Goal: Task Accomplishment & Management: Complete application form

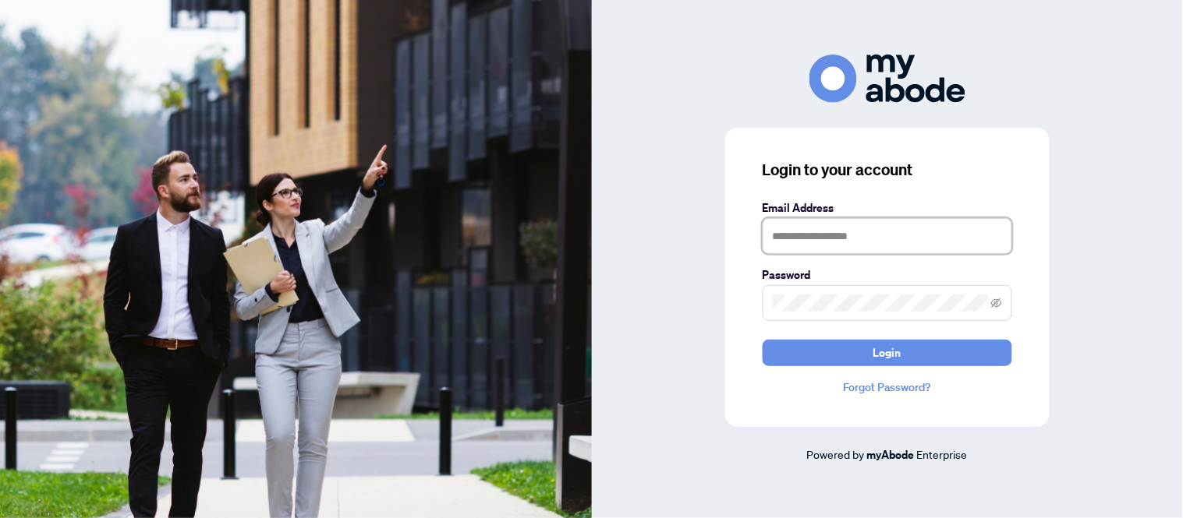
click at [808, 235] on input "text" at bounding box center [886, 236] width 249 height 36
type input "**********"
click at [762, 340] on button "Login" at bounding box center [886, 353] width 249 height 27
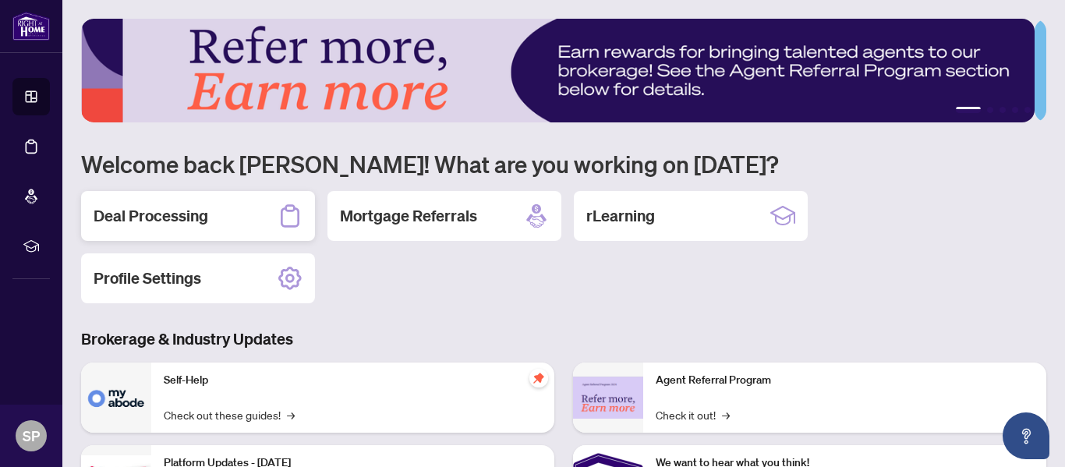
click at [167, 211] on h2 "Deal Processing" at bounding box center [151, 216] width 115 height 22
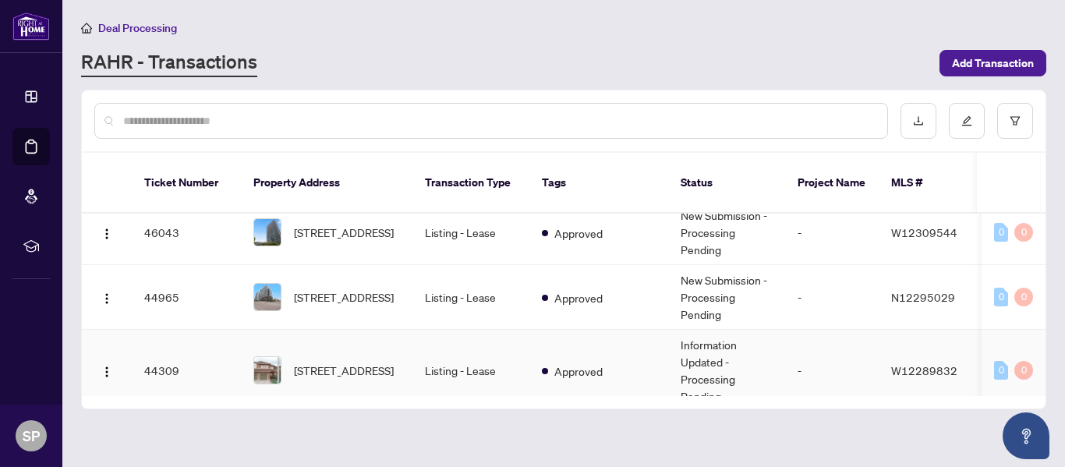
scroll to position [156, 0]
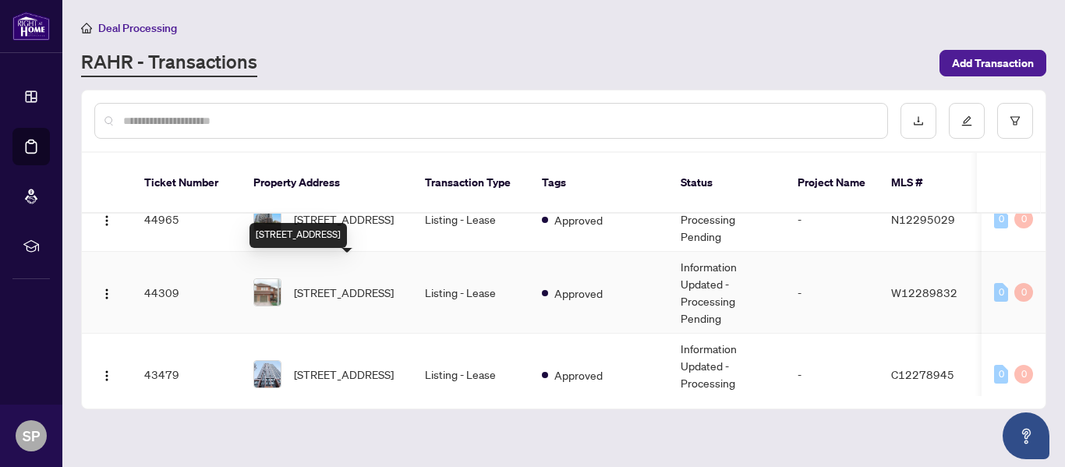
click at [328, 284] on span "[STREET_ADDRESS]" at bounding box center [344, 292] width 100 height 17
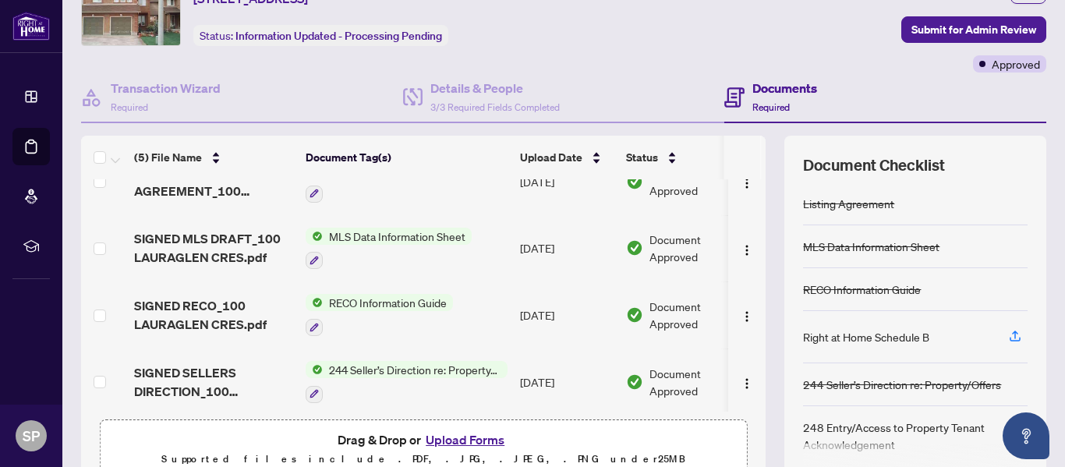
scroll to position [105, 0]
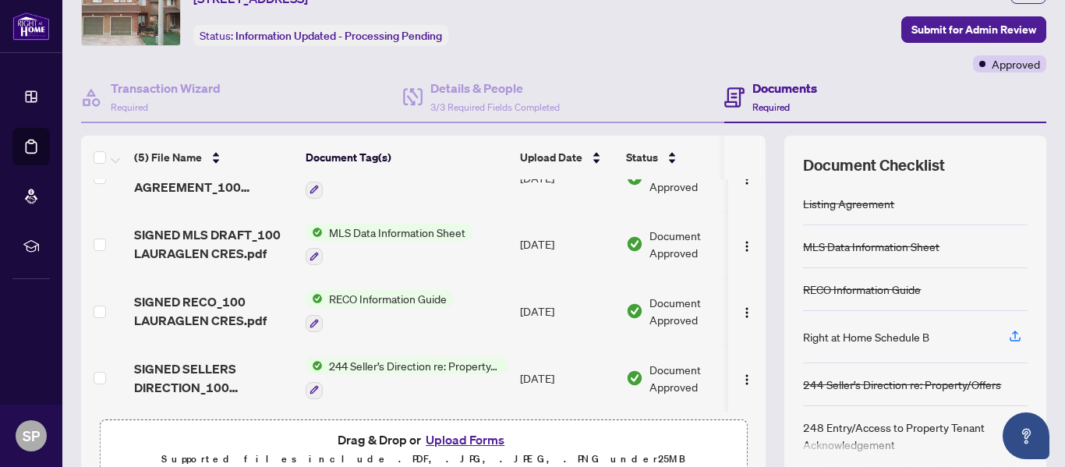
click at [459, 436] on button "Upload Forms" at bounding box center [465, 440] width 88 height 20
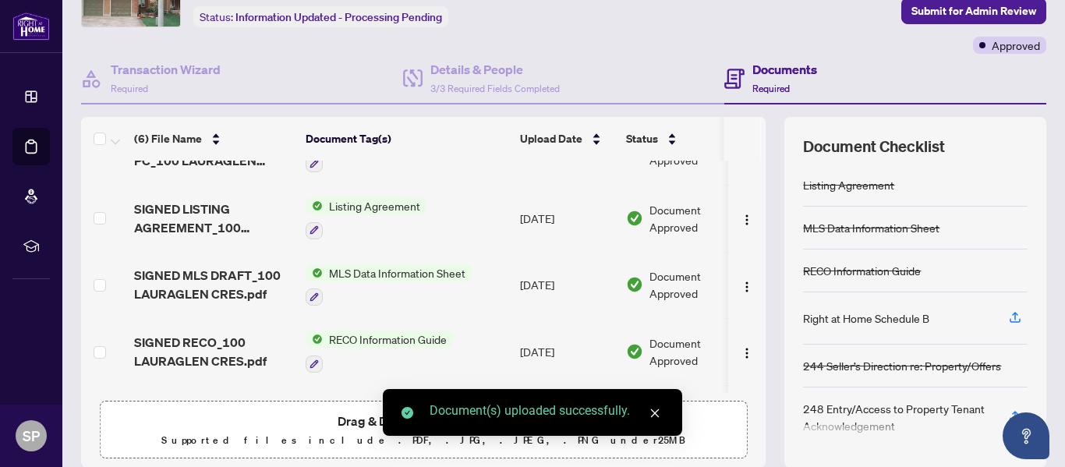
scroll to position [0, 0]
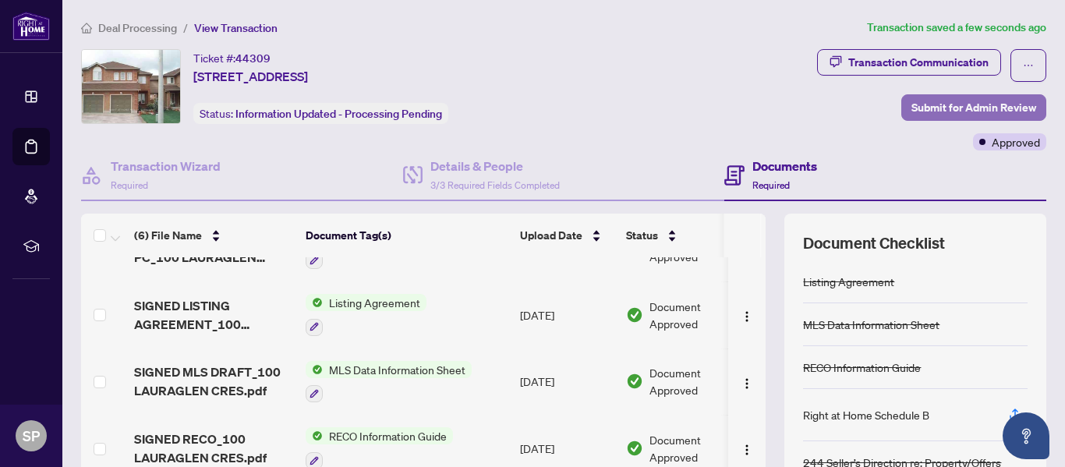
click at [951, 108] on span "Submit for Admin Review" at bounding box center [973, 107] width 125 height 25
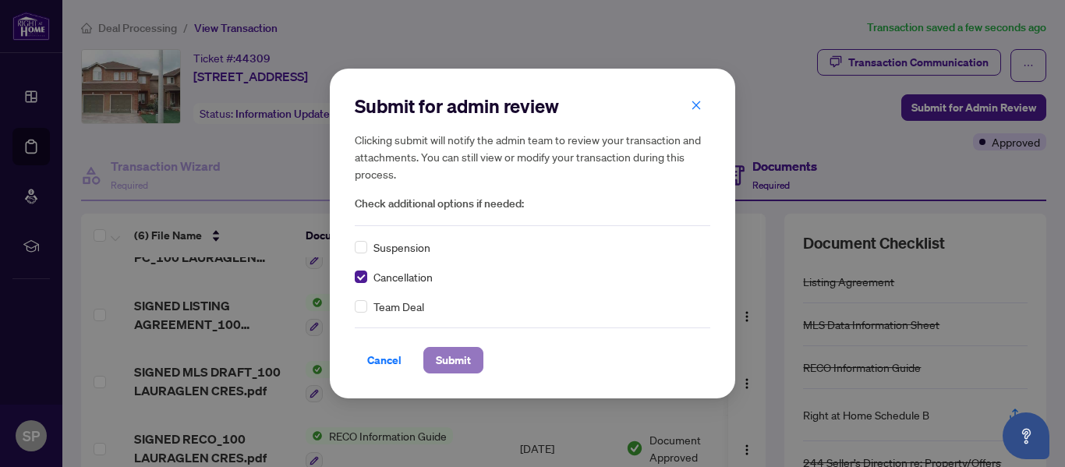
click at [438, 360] on span "Submit" at bounding box center [453, 360] width 35 height 25
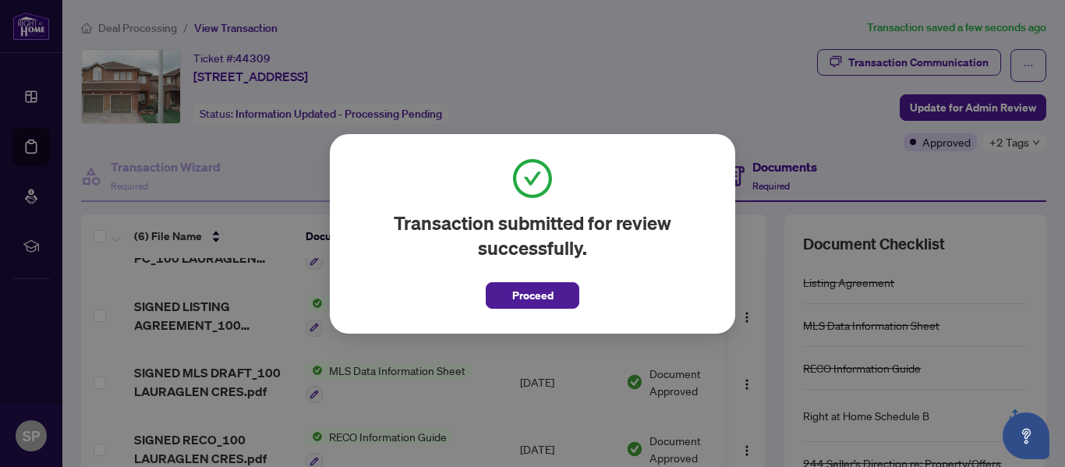
drag, startPoint x: 518, startPoint y: 299, endPoint x: 503, endPoint y: 198, distance: 101.8
click at [518, 298] on span "Proceed" at bounding box center [532, 295] width 41 height 25
